Goal: Find specific page/section: Find specific page/section

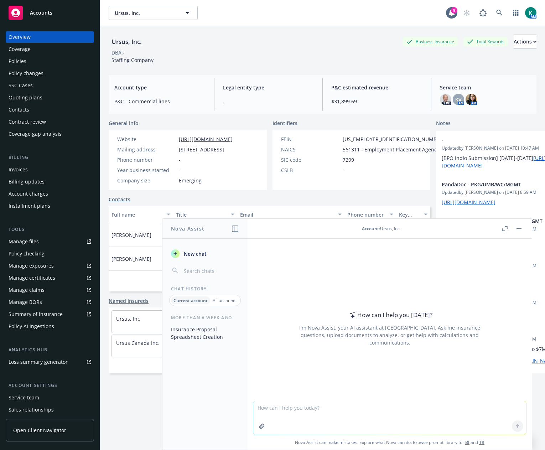
click at [522, 229] on button "button" at bounding box center [519, 229] width 9 height 9
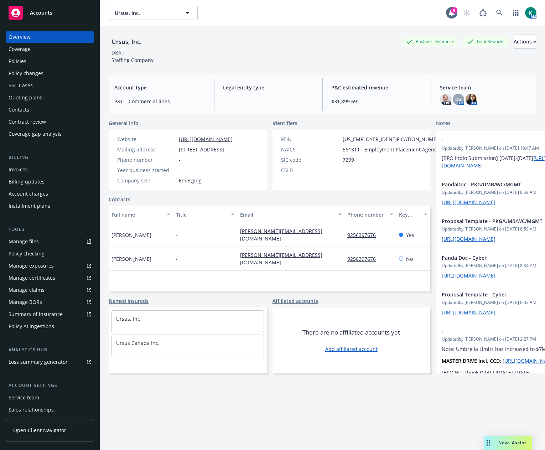
click at [306, 59] on div "Ursus, Inc. Business Insurance Total Rewards Actions DBA: - Staffing Company" at bounding box center [323, 49] width 428 height 29
